Goal: Communication & Community: Answer question/provide support

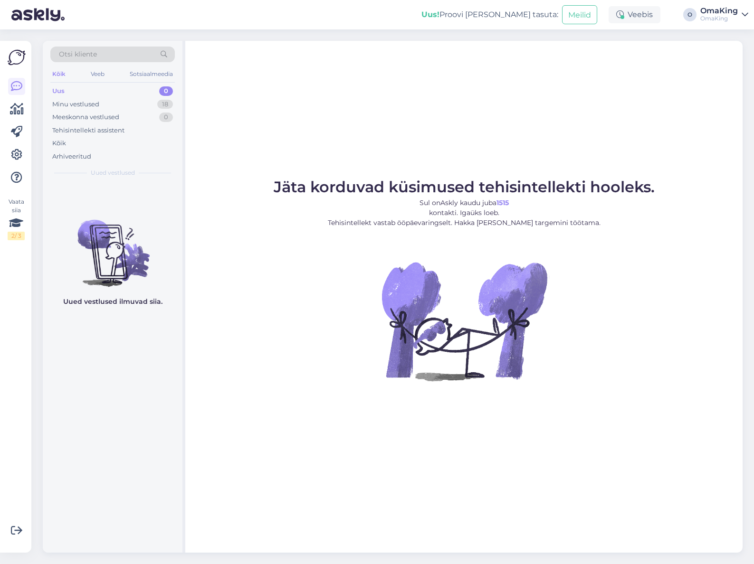
click at [58, 90] on font "Uus" at bounding box center [58, 91] width 12 height 8
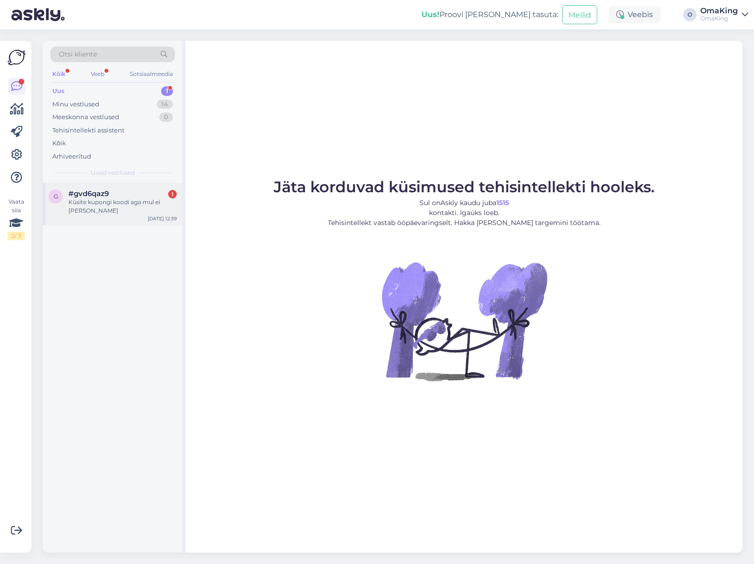
click at [95, 195] on font "#gvd6qaz9" at bounding box center [88, 193] width 40 height 9
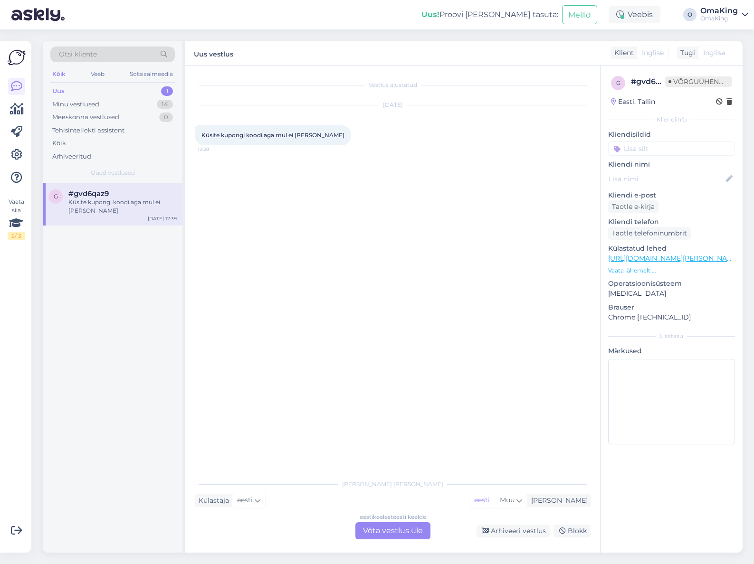
click at [401, 531] on font "Võta vestlus üle" at bounding box center [393, 530] width 60 height 9
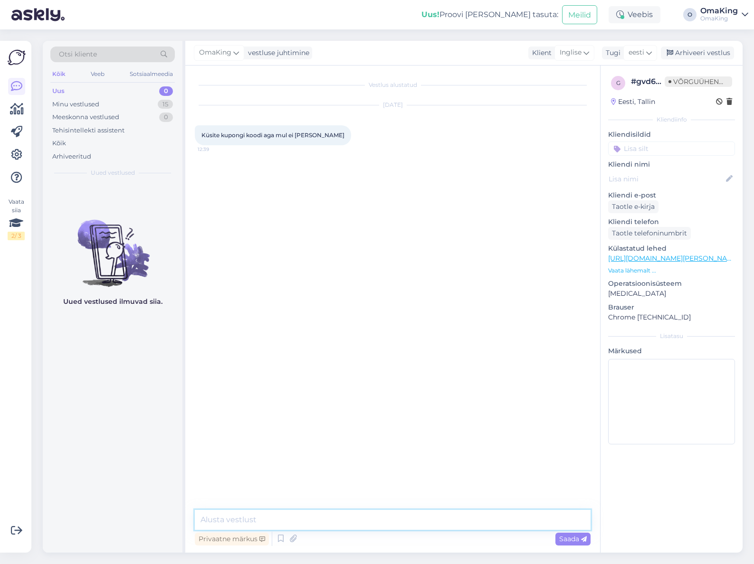
click at [313, 516] on textarea at bounding box center [393, 520] width 396 height 20
type textarea "Tere,"
type textarea "s"
type textarea "Selle sisestate [PERSON_NAME] siis kui teil see on"
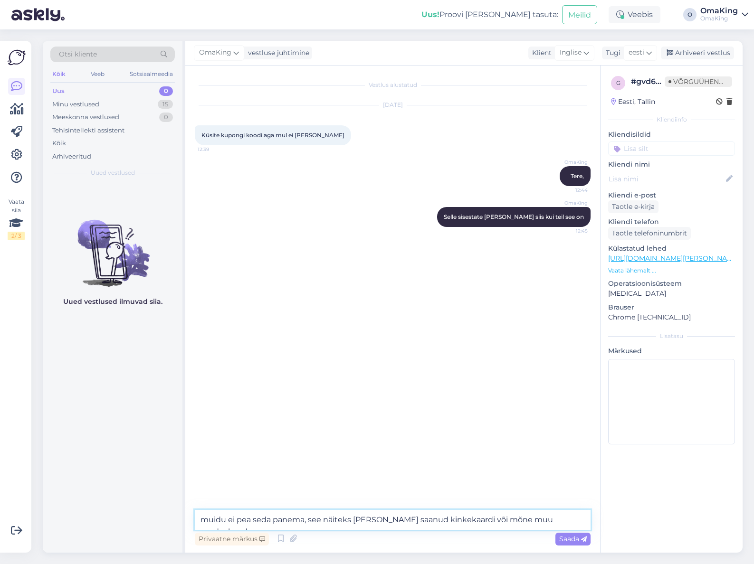
type textarea "muidu ei pea seda panema, see näiteks [PERSON_NAME] saanud kinkekaardi või mõne…"
